Goal: Information Seeking & Learning: Learn about a topic

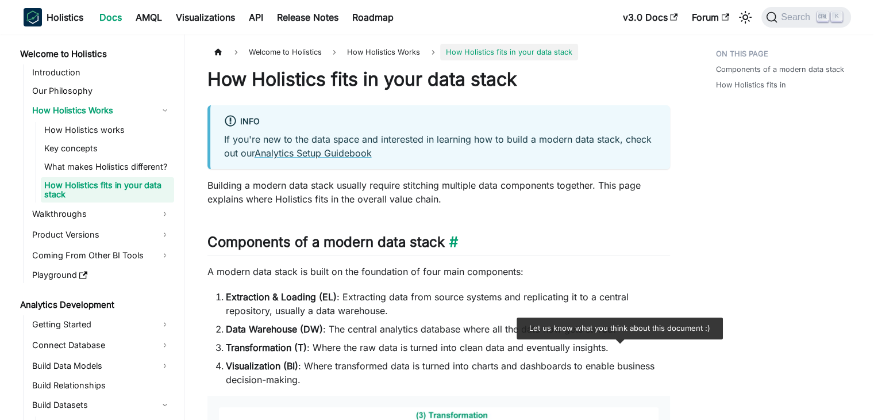
click at [390, 237] on h2 "Components of a modern data stack ​" at bounding box center [439, 244] width 463 height 22
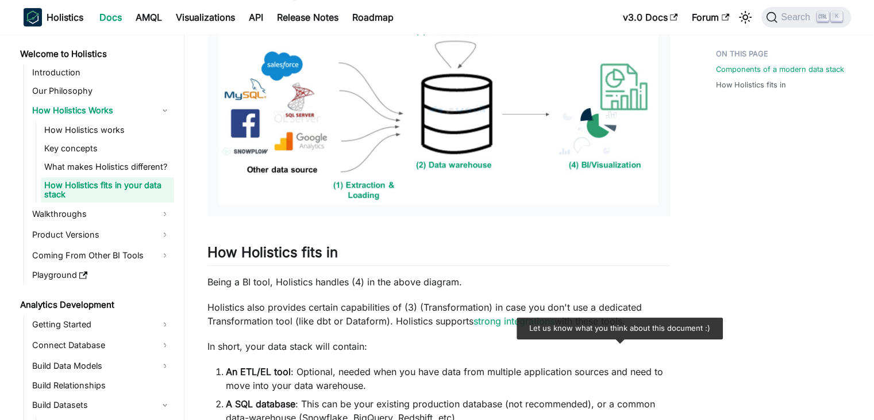
scroll to position [386, 0]
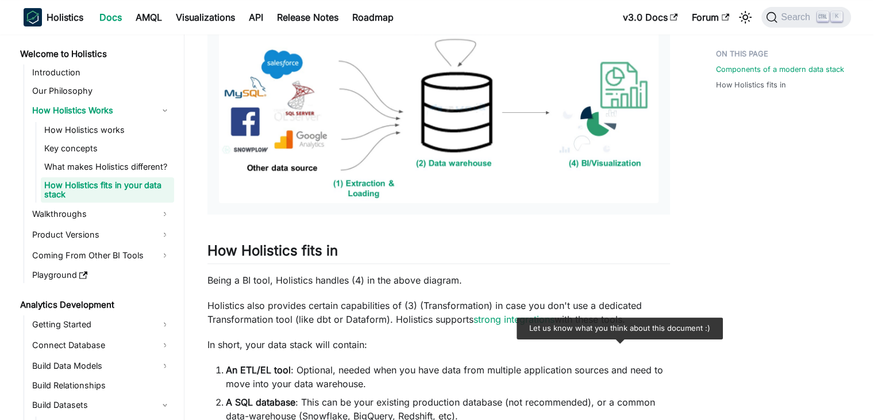
click at [536, 329] on div "How Holistics fits in your data stack info If you're new to the data space and …" at bounding box center [439, 144] width 463 height 925
drag, startPoint x: 536, startPoint y: 329, endPoint x: 596, endPoint y: 347, distance: 62.0
click at [596, 347] on div "How Holistics fits in your data stack info If you're new to the data space and …" at bounding box center [439, 144] width 463 height 925
click at [596, 347] on p "In short, your data stack will contain:" at bounding box center [439, 344] width 463 height 14
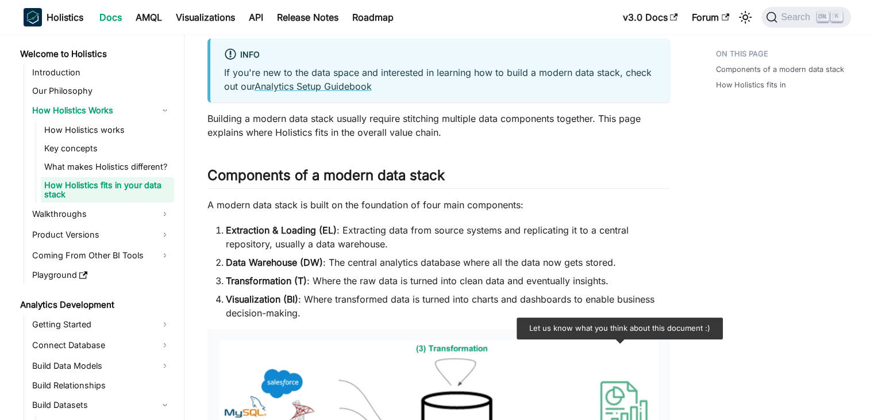
scroll to position [0, 0]
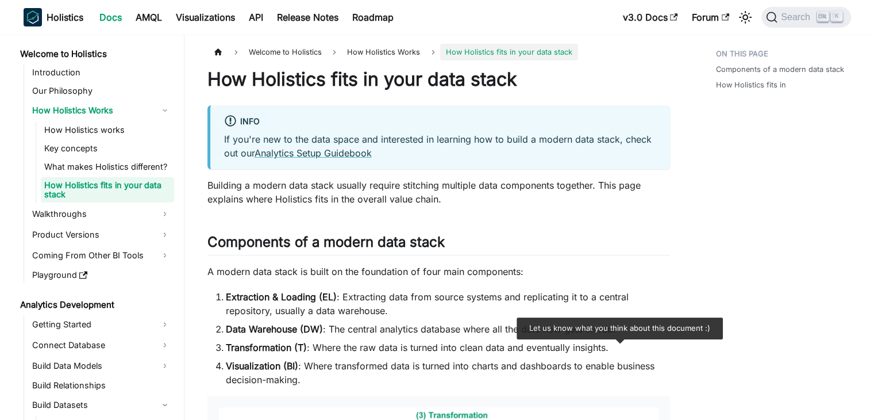
click at [489, 183] on p "Building a modern data stack usually require stitching multiple data components…" at bounding box center [439, 192] width 463 height 28
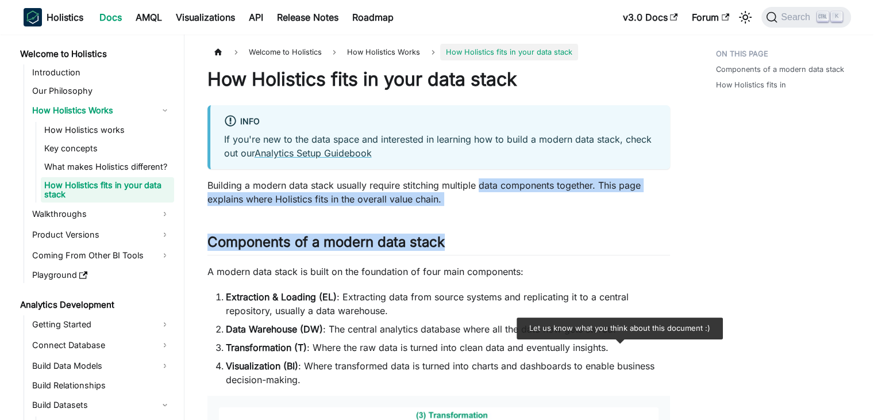
drag, startPoint x: 489, startPoint y: 183, endPoint x: 502, endPoint y: 215, distance: 34.3
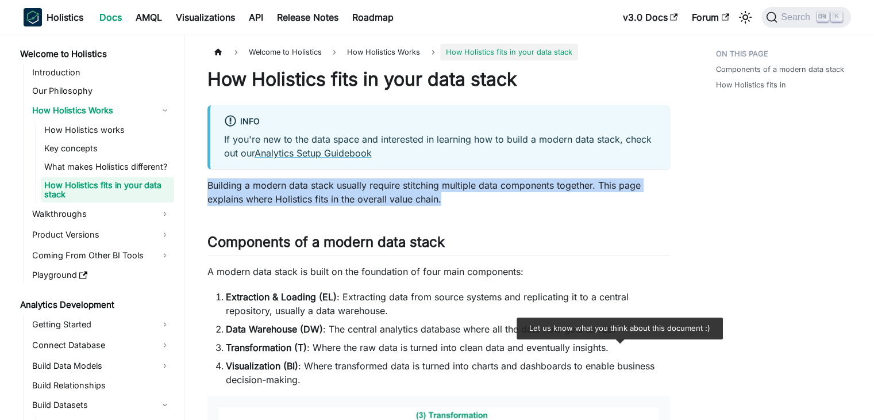
drag, startPoint x: 446, startPoint y: 197, endPoint x: 202, endPoint y: 180, distance: 244.3
drag, startPoint x: 202, startPoint y: 180, endPoint x: 470, endPoint y: 203, distance: 268.9
